Goal: Task Accomplishment & Management: Manage account settings

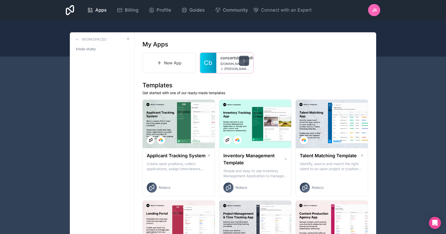
click at [244, 59] on icon at bounding box center [244, 61] width 4 height 4
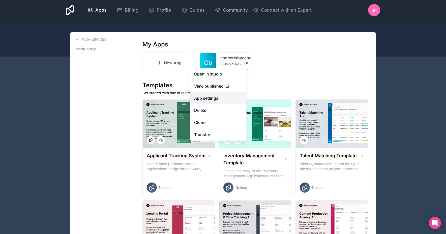
click at [210, 97] on link "App settings" at bounding box center [218, 98] width 56 height 12
